Goal: Task Accomplishment & Management: Complete application form

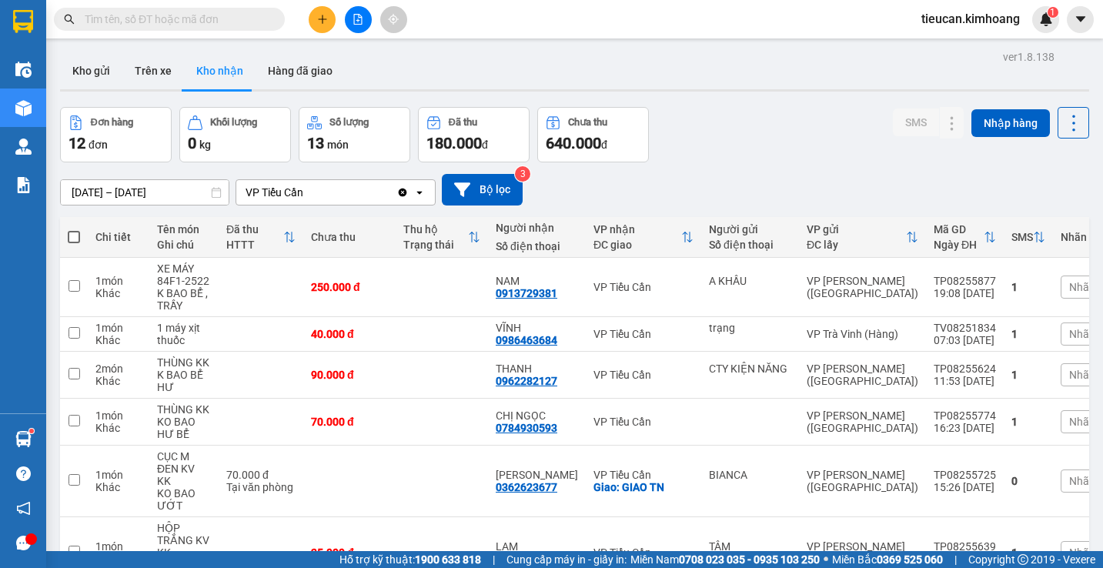
scroll to position [376, 0]
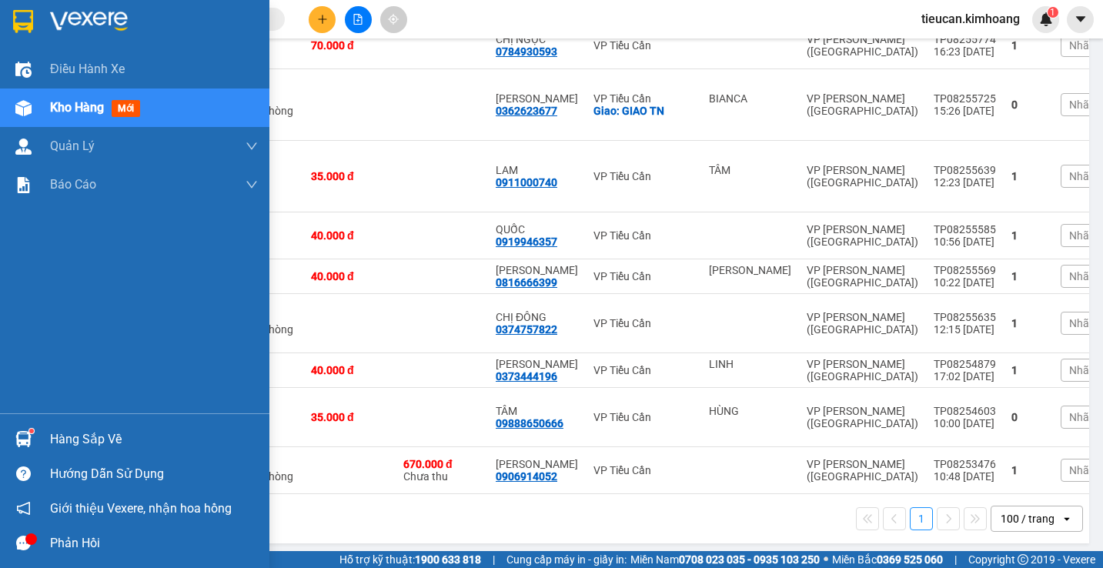
click at [60, 433] on div "Hàng sắp về" at bounding box center [154, 439] width 208 height 23
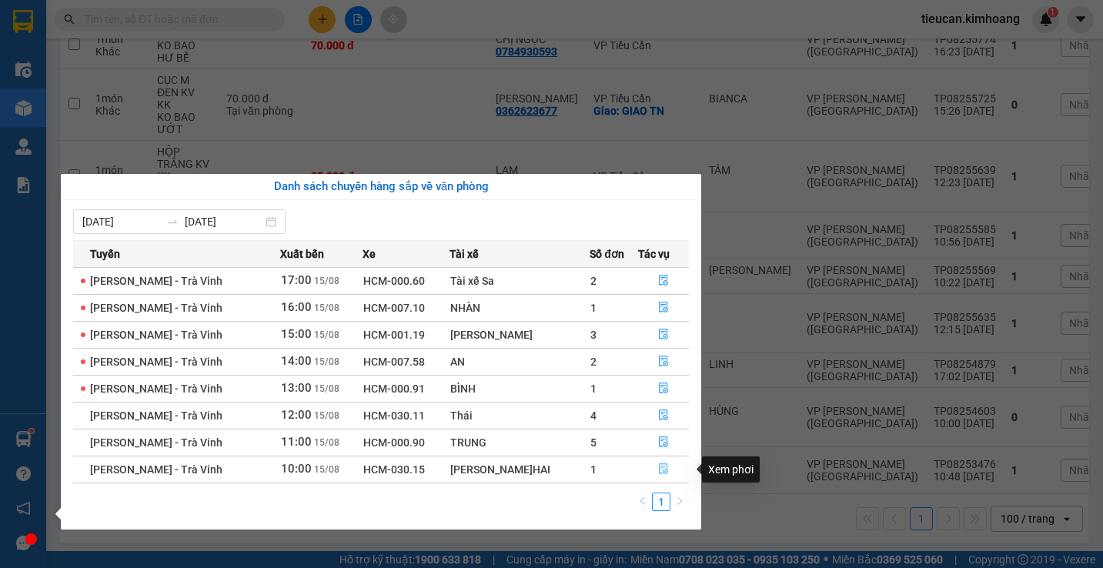
click at [663, 469] on icon "file-done" at bounding box center [663, 469] width 9 height 11
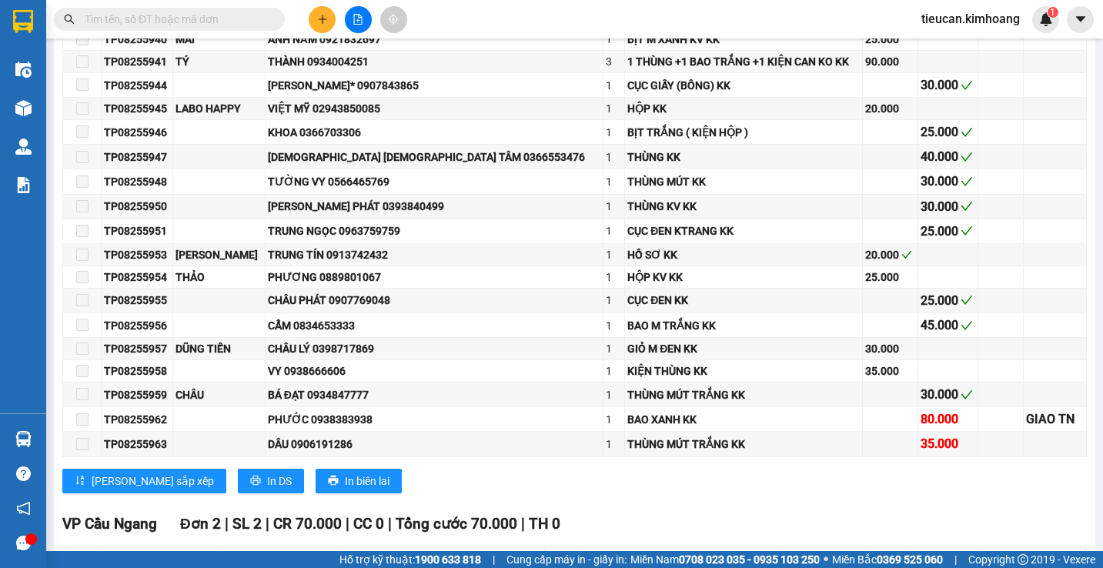
scroll to position [1231, 0]
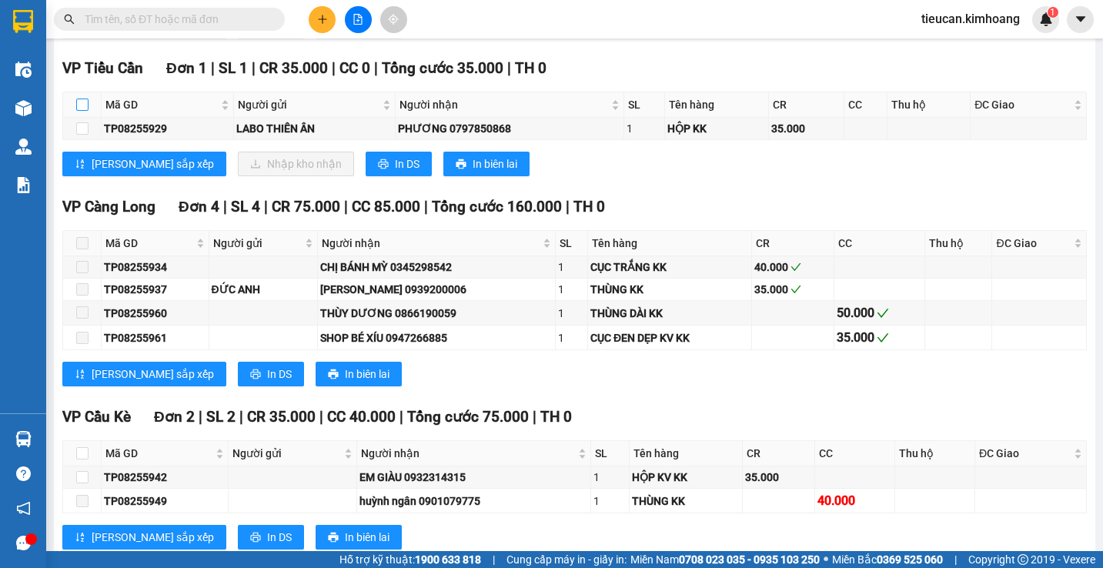
click at [88, 111] on input "checkbox" at bounding box center [82, 105] width 12 height 12
checkbox input "true"
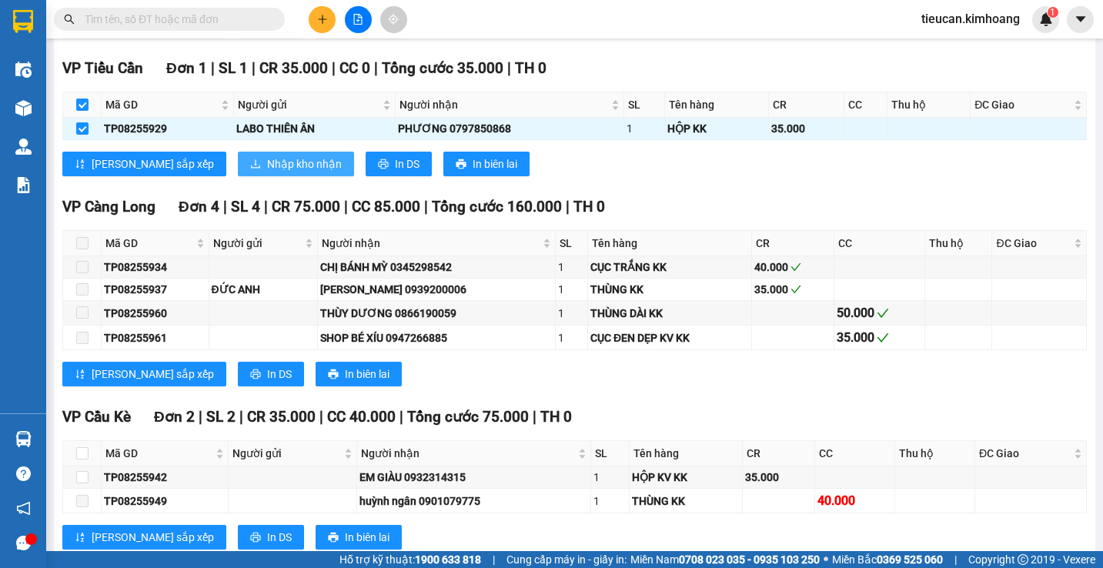
click at [267, 172] on span "Nhập kho nhận" at bounding box center [304, 163] width 75 height 17
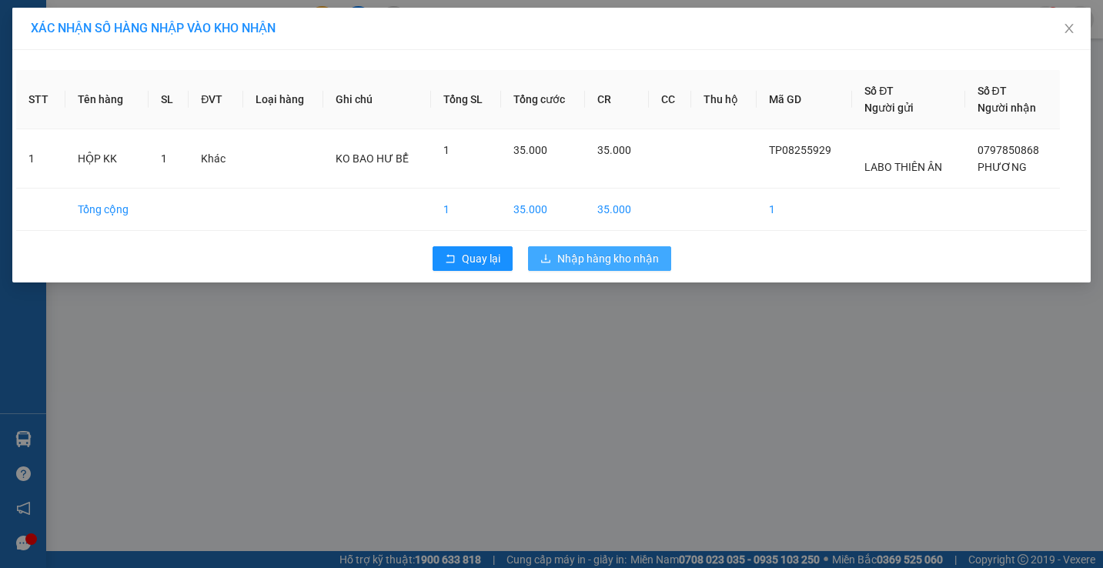
click at [647, 256] on span "Nhập hàng kho nhận" at bounding box center [608, 258] width 102 height 17
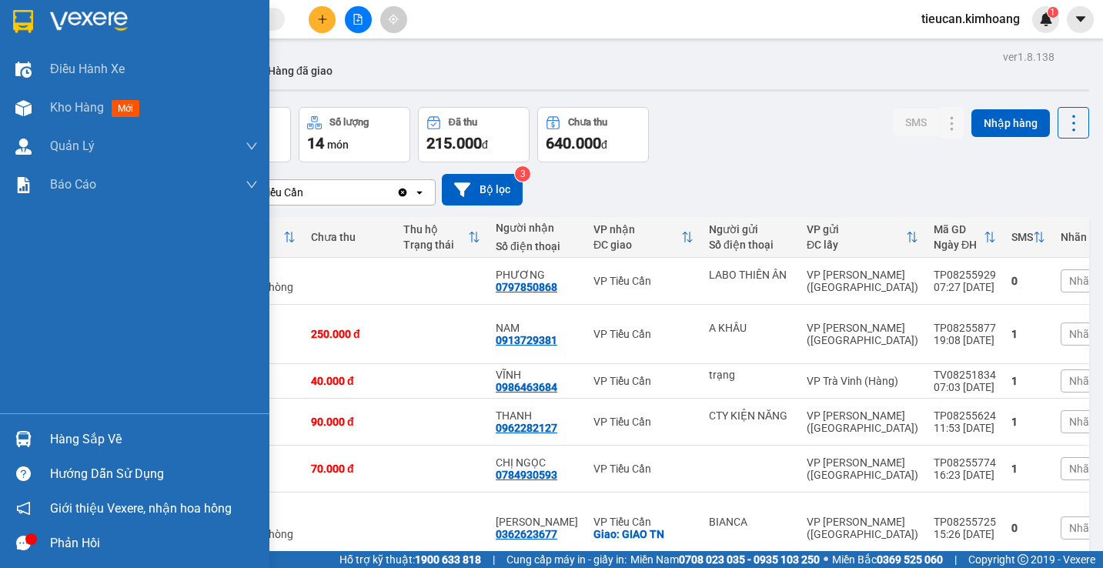
click at [74, 446] on div "Hàng sắp về" at bounding box center [154, 439] width 208 height 23
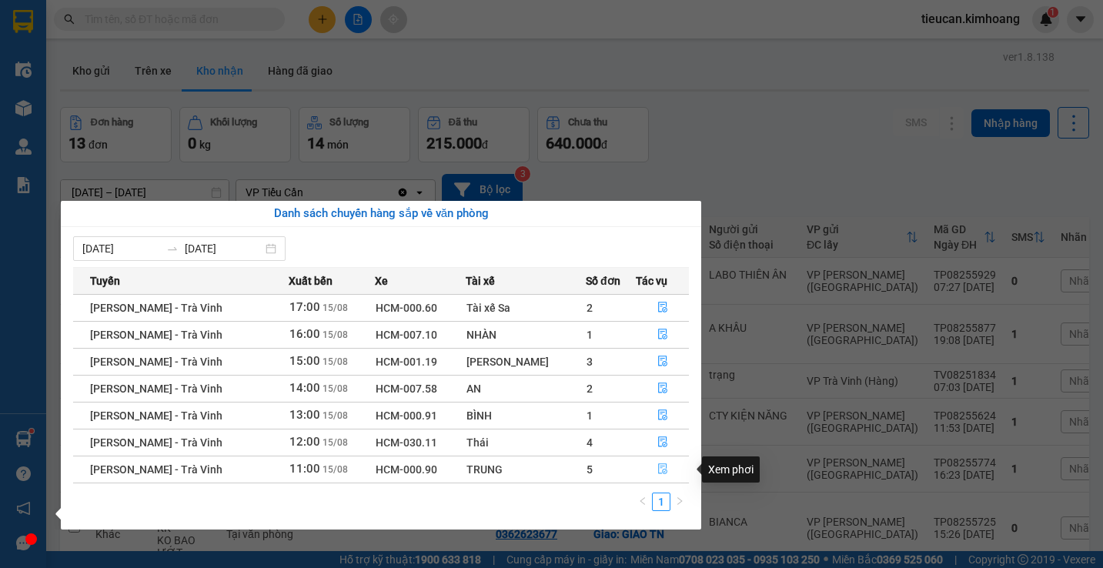
click at [661, 468] on icon "file-done" at bounding box center [662, 469] width 9 height 11
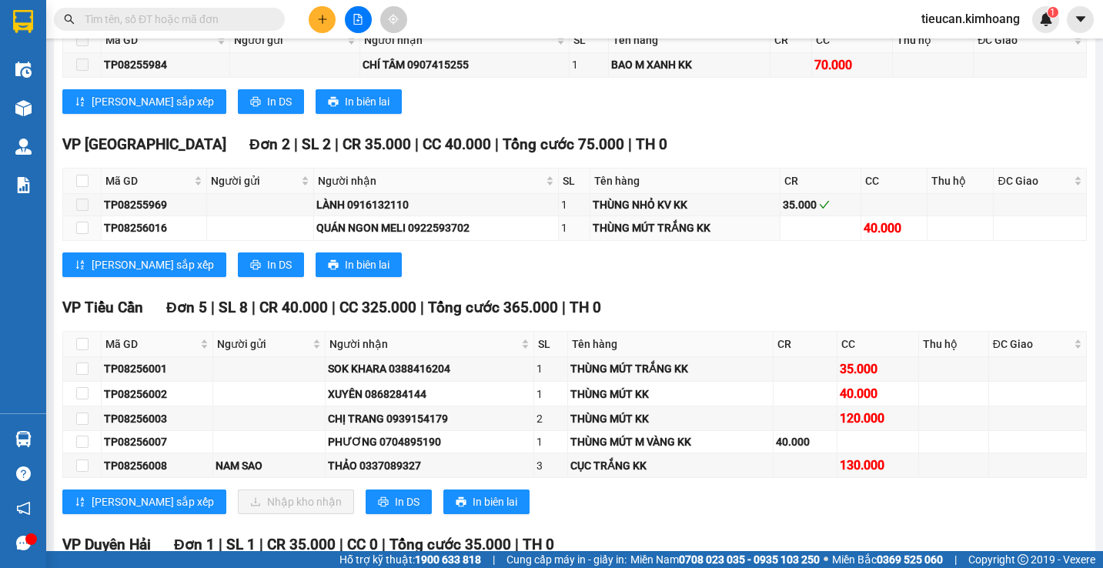
scroll to position [1462, 0]
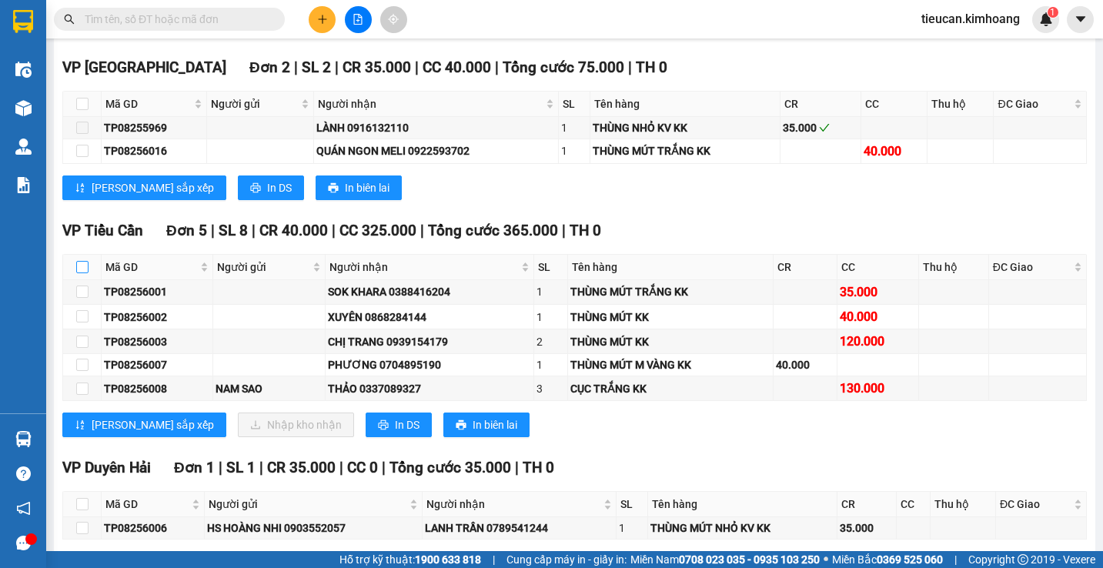
click at [82, 273] on input "checkbox" at bounding box center [82, 267] width 12 height 12
checkbox input "true"
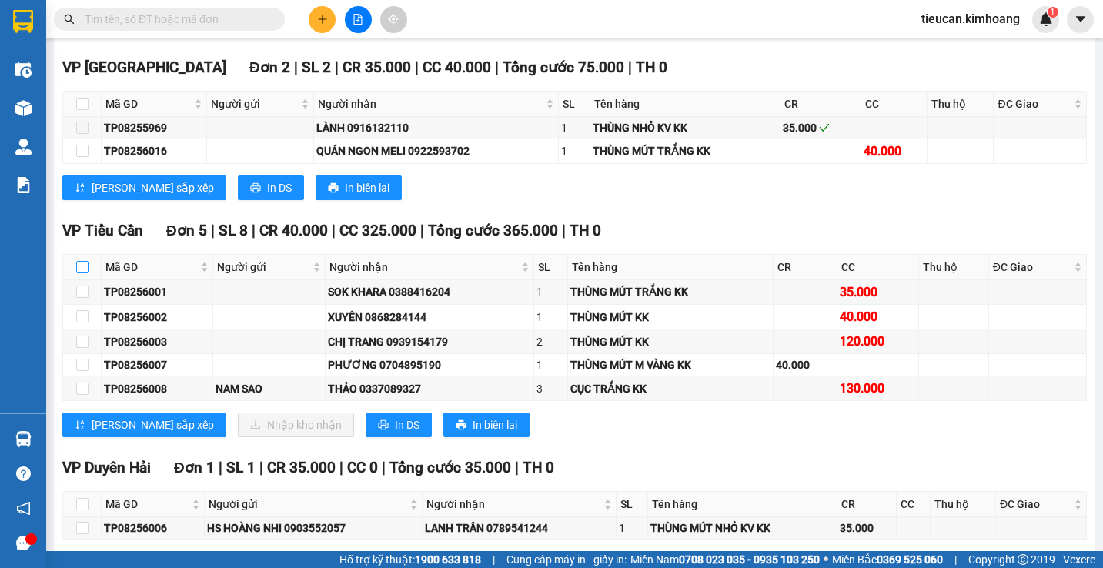
checkbox input "true"
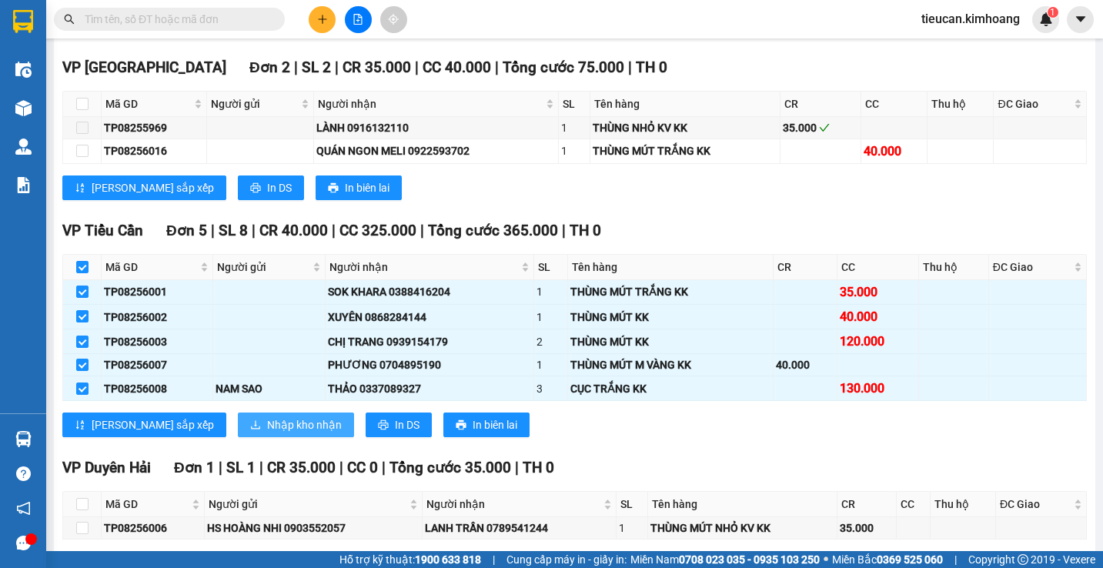
click at [238, 436] on button "Nhập kho nhận" at bounding box center [296, 425] width 116 height 25
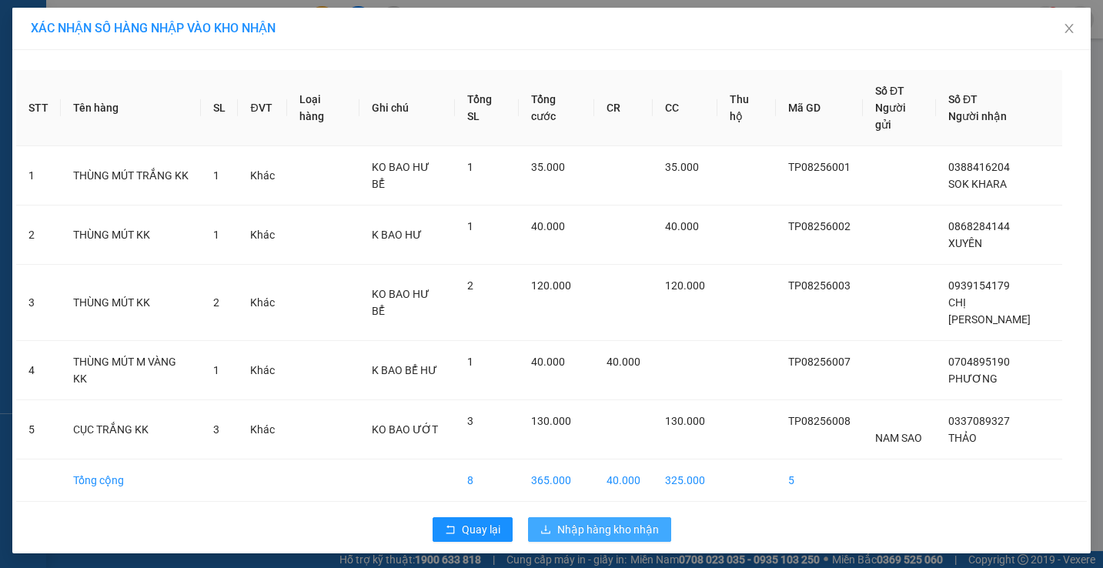
click at [558, 521] on span "Nhập hàng kho nhận" at bounding box center [608, 529] width 102 height 17
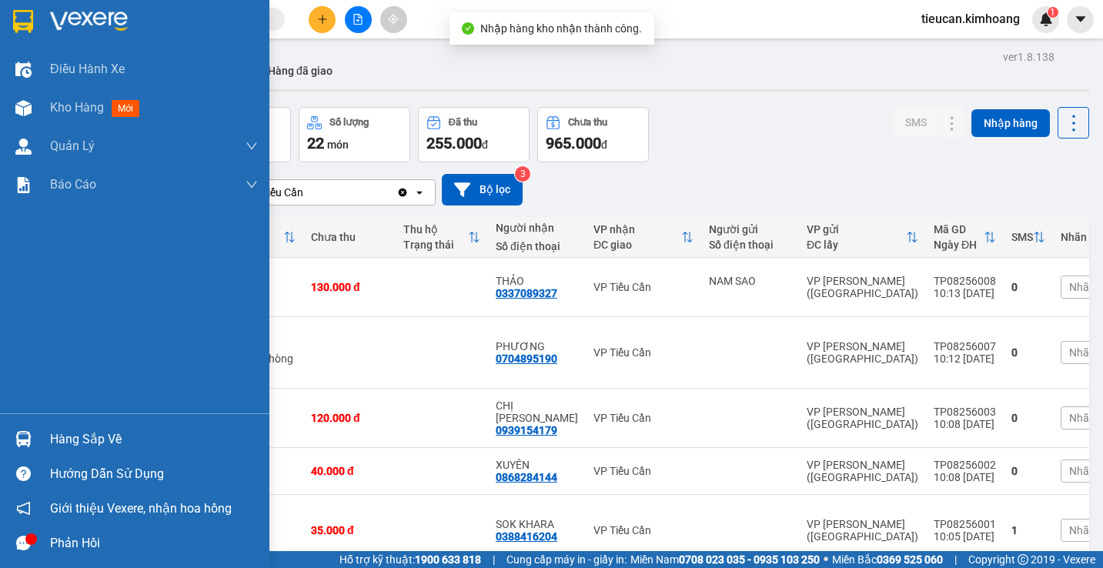
click at [68, 433] on div "Hàng sắp về" at bounding box center [154, 439] width 208 height 23
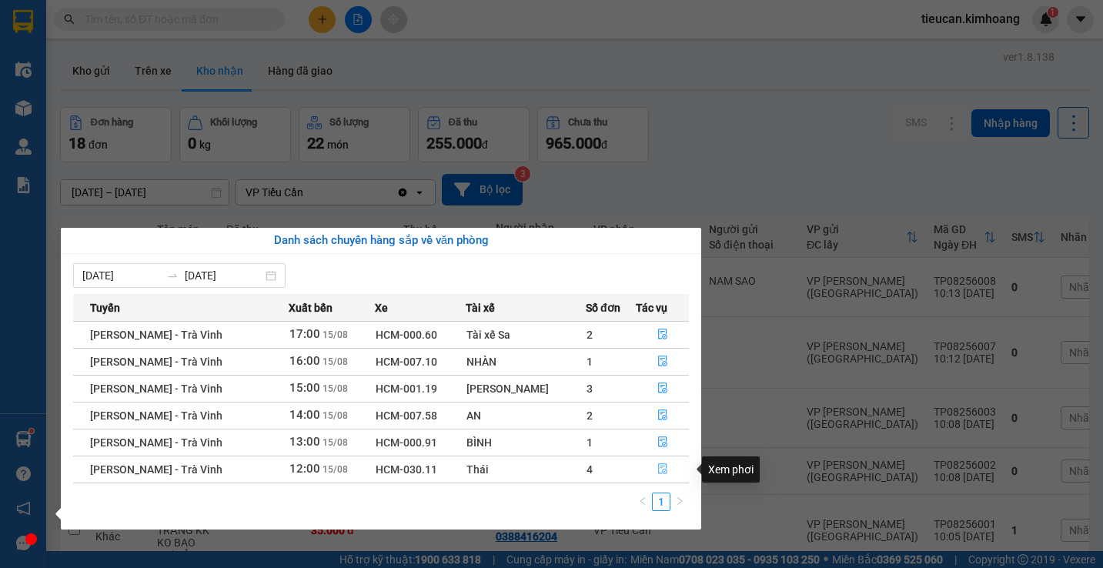
click at [651, 465] on button "button" at bounding box center [662, 469] width 52 height 25
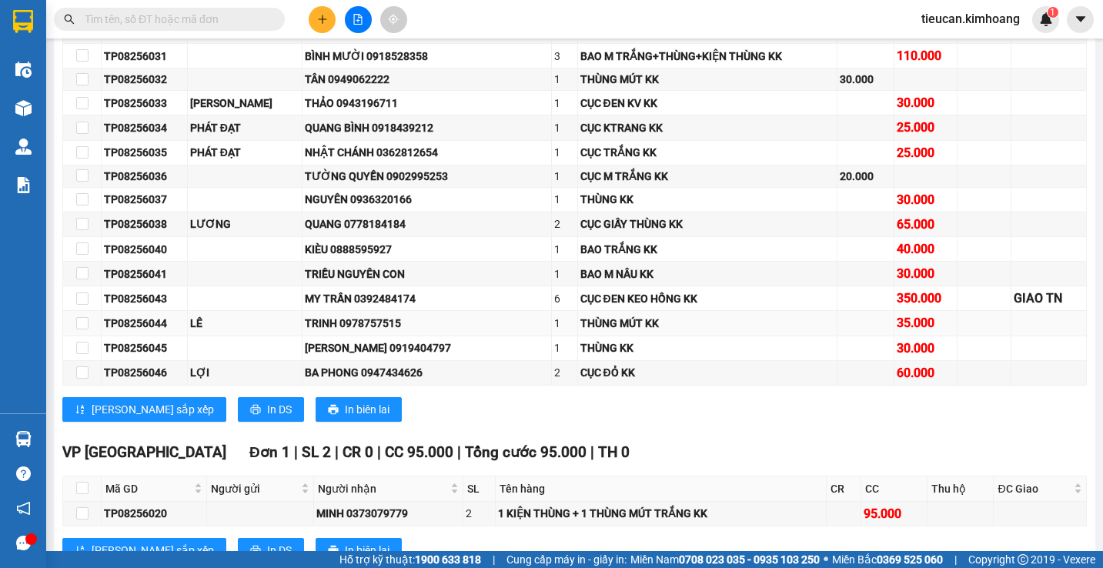
scroll to position [770, 0]
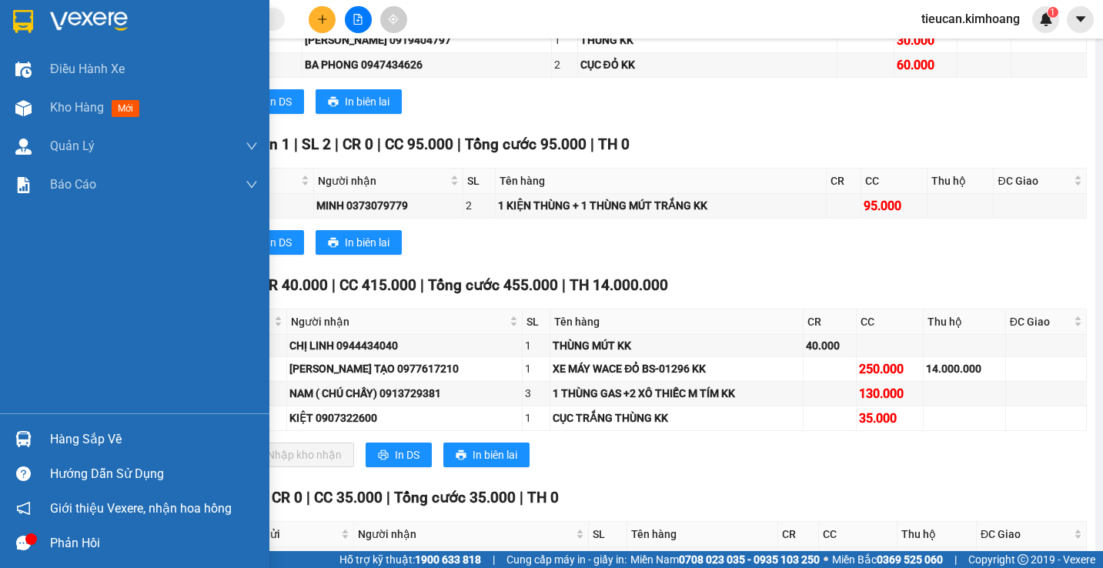
click at [109, 436] on div "Hàng sắp về" at bounding box center [154, 439] width 208 height 23
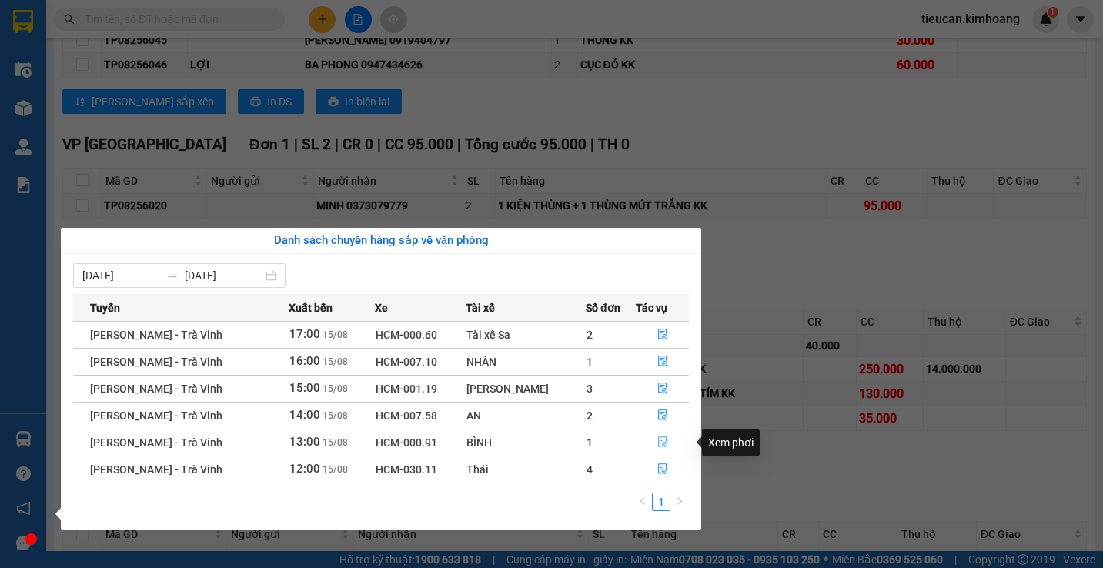
click at [657, 436] on icon "file-done" at bounding box center [662, 441] width 11 height 11
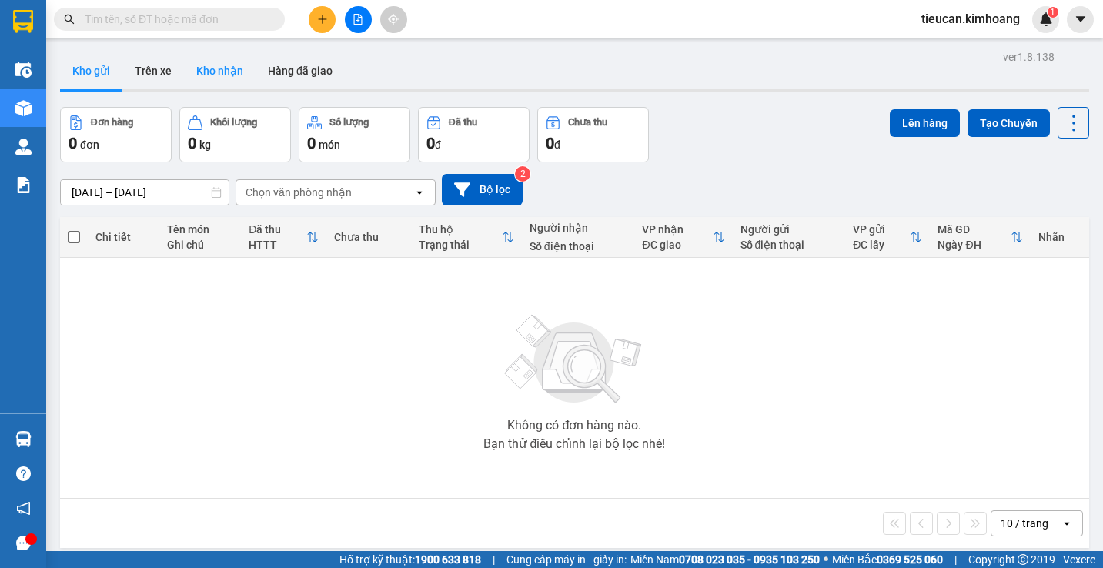
click at [214, 72] on button "Kho nhận" at bounding box center [220, 70] width 72 height 37
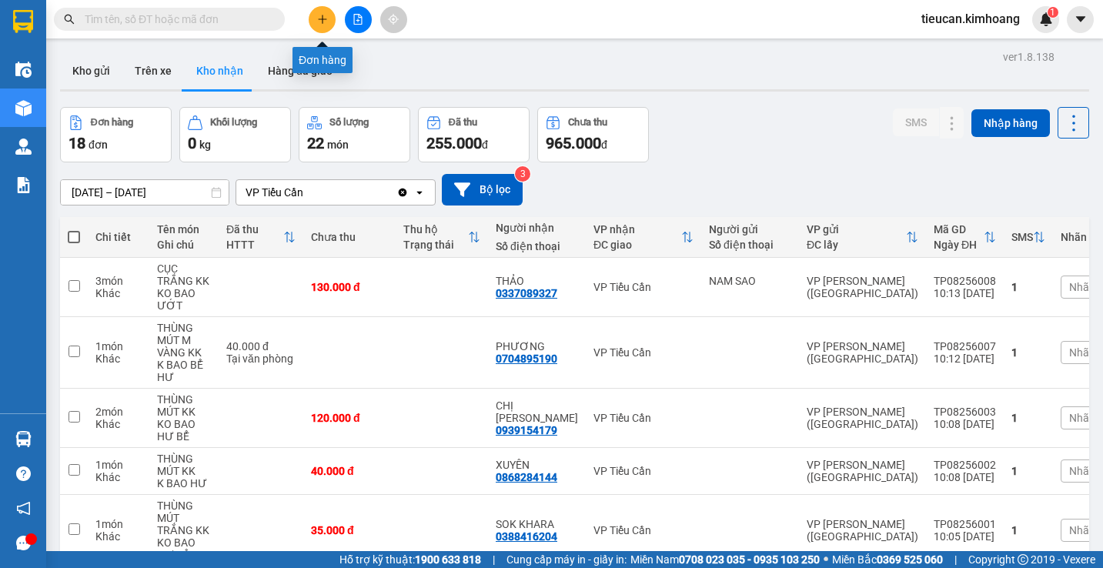
click at [321, 25] on button at bounding box center [322, 19] width 27 height 27
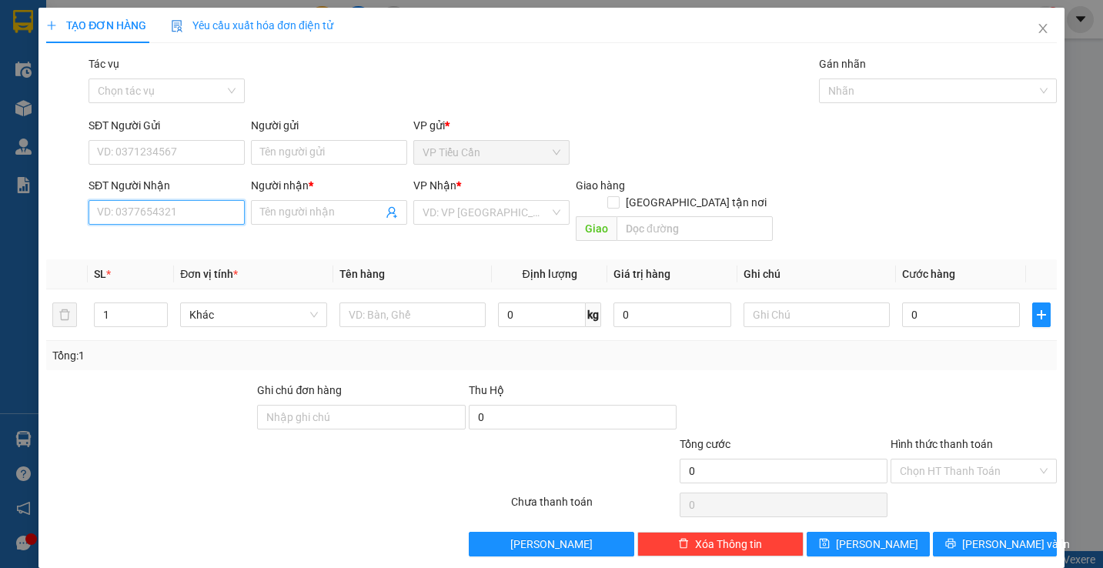
click at [220, 206] on input "SĐT Người Nhận" at bounding box center [167, 212] width 156 height 25
click at [119, 213] on input "096110074" at bounding box center [167, 212] width 156 height 25
type input "0961910074"
click at [286, 216] on input "Người nhận *" at bounding box center [321, 212] width 122 height 17
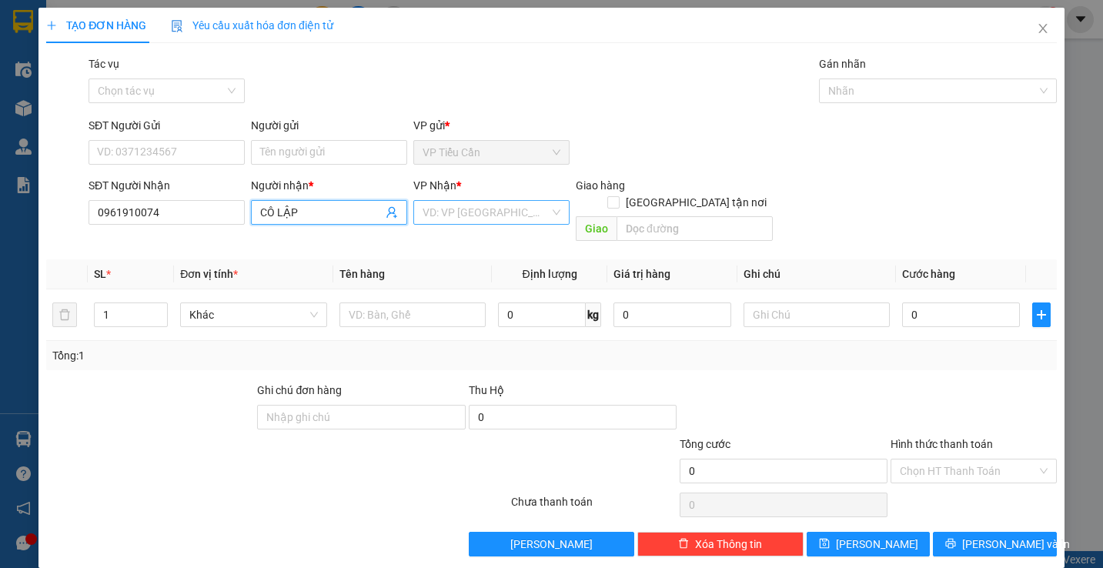
type input "CÔ LẬP"
click at [471, 210] on input "search" at bounding box center [486, 212] width 127 height 23
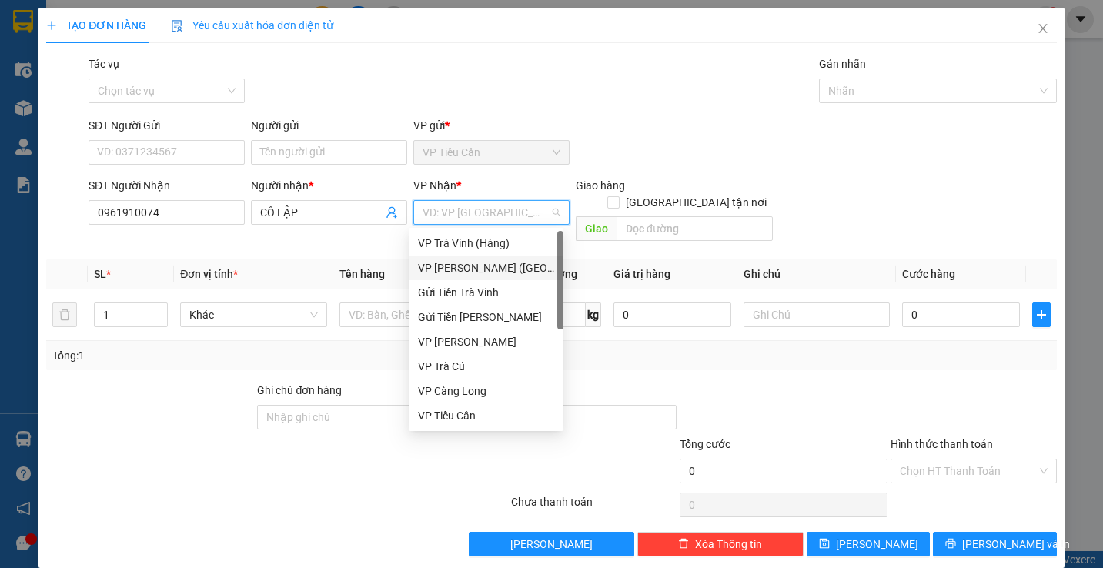
click at [479, 259] on div "VP [PERSON_NAME] ([GEOGRAPHIC_DATA])" at bounding box center [486, 267] width 136 height 17
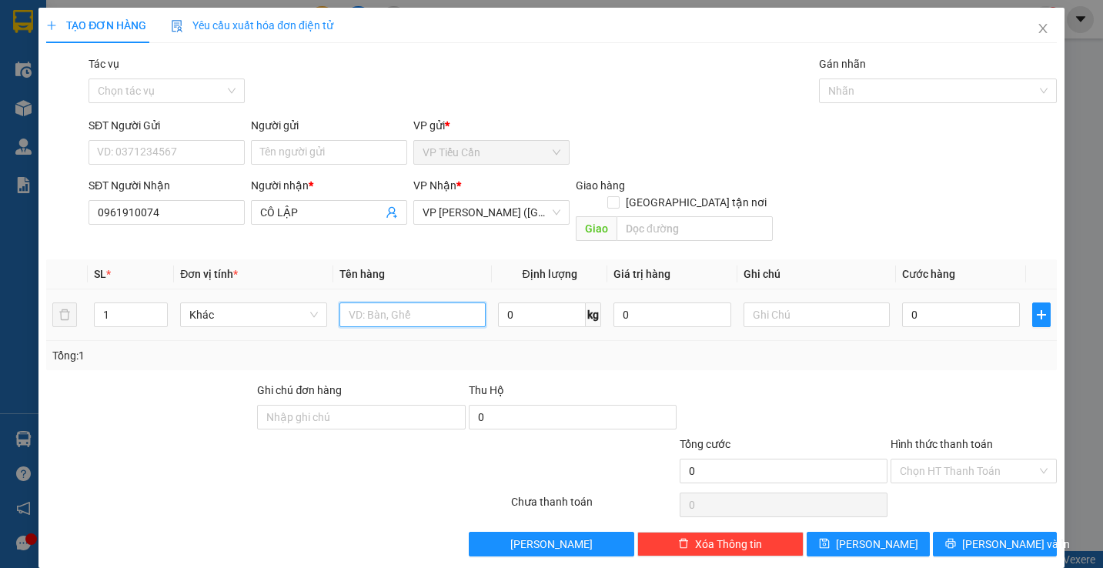
click at [352, 309] on input "text" at bounding box center [412, 314] width 146 height 25
type input "HỘP KK"
click at [902, 302] on input "0" at bounding box center [961, 314] width 118 height 25
type input "3"
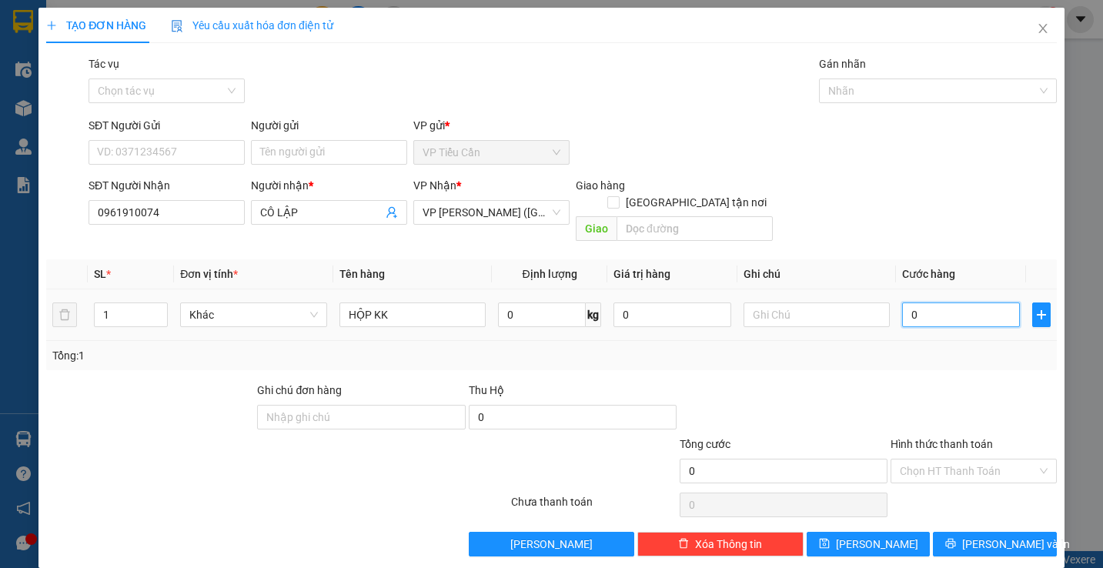
type input "3"
type input "35"
type input "35.000"
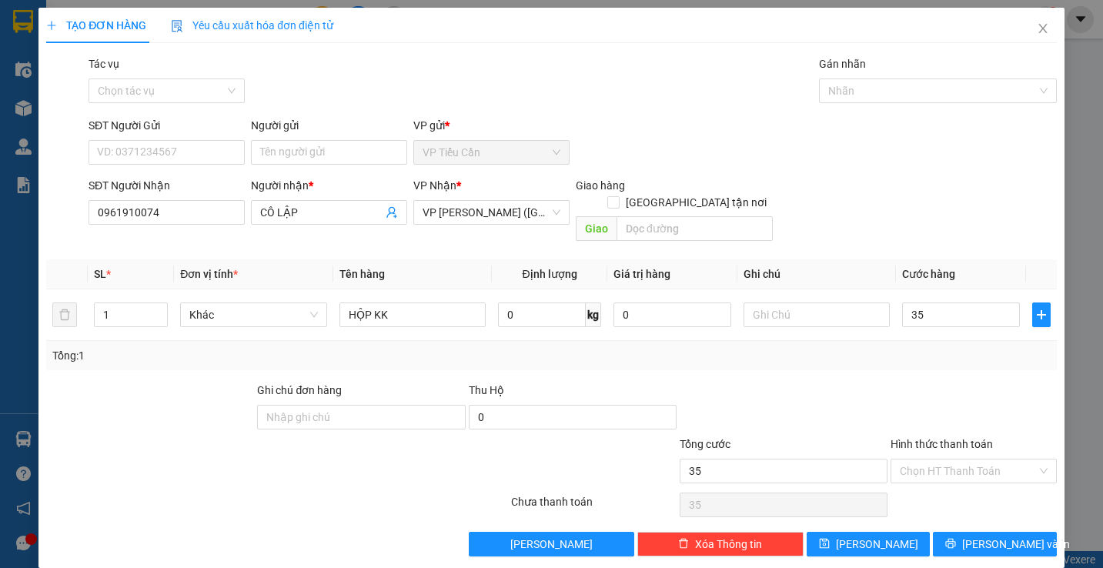
type input "35.000"
click at [866, 388] on div at bounding box center [783, 409] width 211 height 54
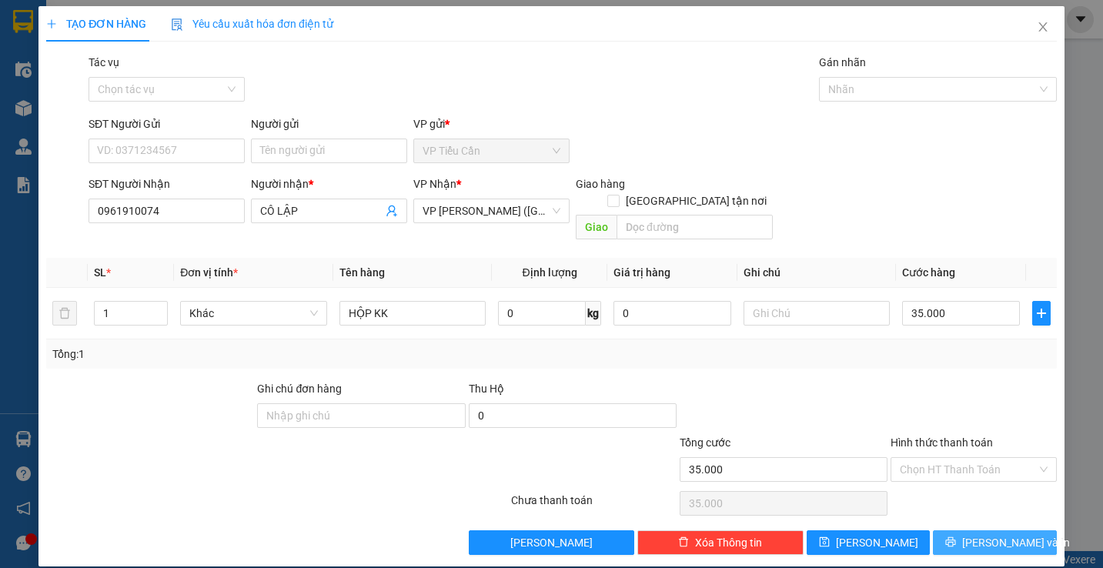
click at [1007, 534] on span "Lưu và In" at bounding box center [1016, 542] width 108 height 17
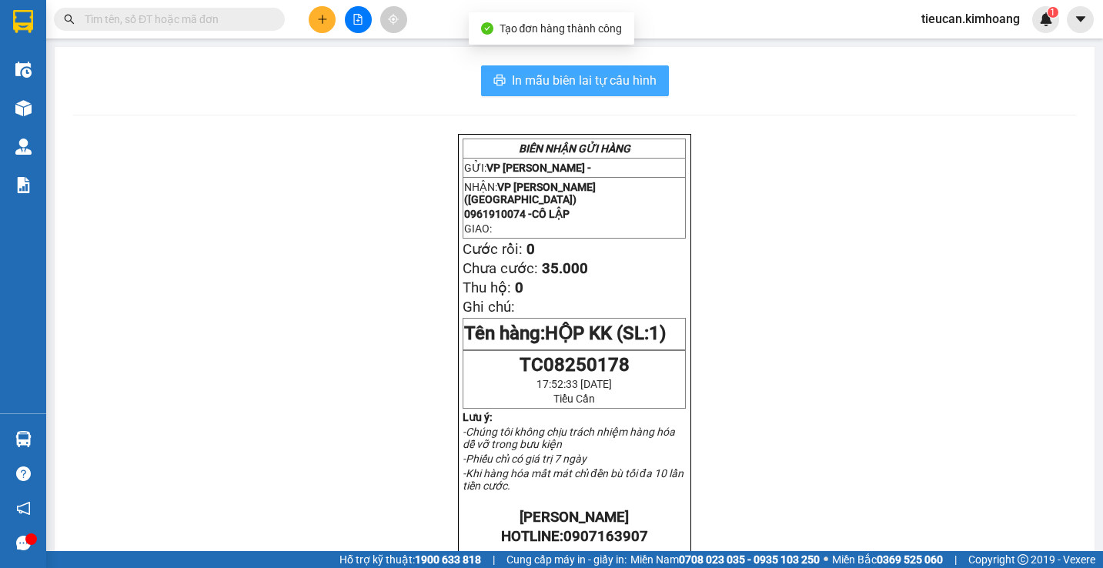
click at [606, 73] on span "In mẫu biên lai tự cấu hình" at bounding box center [584, 80] width 145 height 19
